Goal: Information Seeking & Learning: Learn about a topic

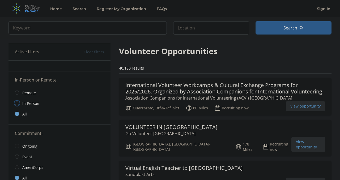
click at [16, 105] on input "radio" at bounding box center [17, 103] width 4 height 4
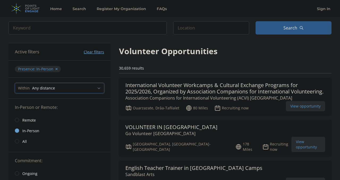
click at [64, 90] on select "Any distance , 5 Miles , 20 Miles , 50 Miles , 100 Miles" at bounding box center [59, 88] width 89 height 10
select select "8046"
click at [15, 83] on select "Any distance , 5 Miles , 20 Miles , 50 Miles , 100 Miles" at bounding box center [59, 88] width 89 height 10
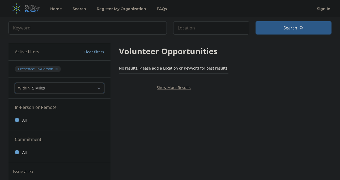
click at [46, 90] on select "Any distance , 5 Miles , 20 Miles , 50 Miles , 100 Miles" at bounding box center [59, 88] width 89 height 10
select select "all"
click at [15, 83] on select "Any distance , 5 Miles , 20 Miles , 50 Miles , 100 Miles" at bounding box center [59, 88] width 89 height 10
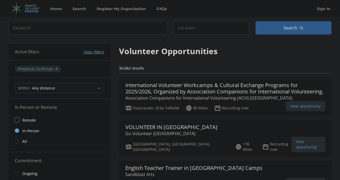
click at [18, 120] on input "radio" at bounding box center [17, 120] width 4 height 4
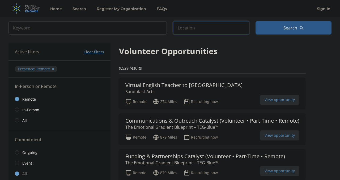
click at [200, 27] on input "text" at bounding box center [211, 27] width 76 height 13
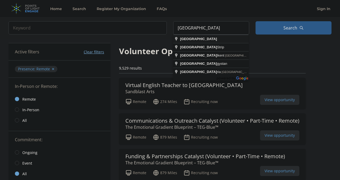
type input "Gaza"
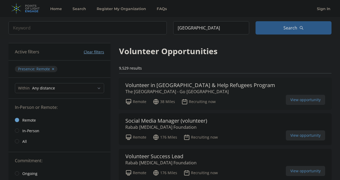
click at [181, 88] on h3 "Volunteer in [GEOGRAPHIC_DATA] & Help Refugees Program" at bounding box center [200, 85] width 150 height 6
click at [143, 30] on input "search" at bounding box center [87, 27] width 158 height 13
type input "Java"
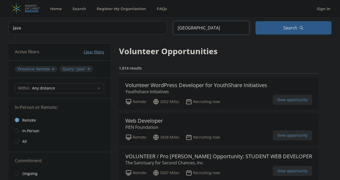
drag, startPoint x: 208, startPoint y: 30, endPoint x: 159, endPoint y: 28, distance: 49.2
click at [159, 28] on form "Keyword Java Location Gaza Search" at bounding box center [169, 27] width 323 height 13
click at [113, 24] on input "Java" at bounding box center [87, 27] width 158 height 13
click button "submit" at bounding box center [0, 0] width 0 height 0
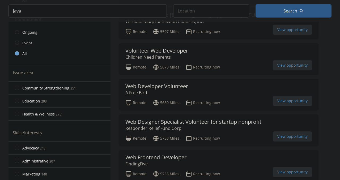
scroll to position [141, 0]
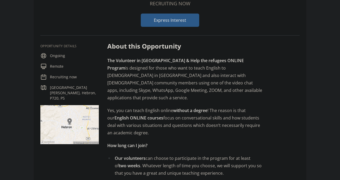
scroll to position [70, 0]
